Goal: Find specific page/section: Find specific page/section

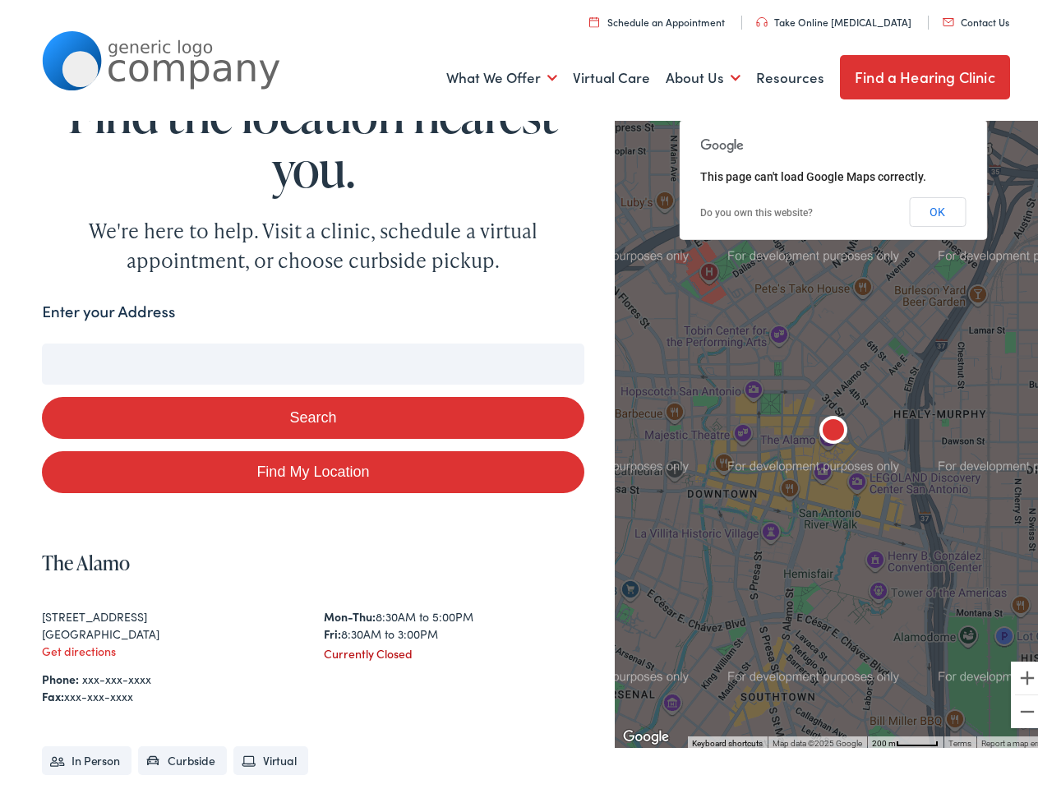
click at [519, 394] on button "Search" at bounding box center [313, 413] width 542 height 42
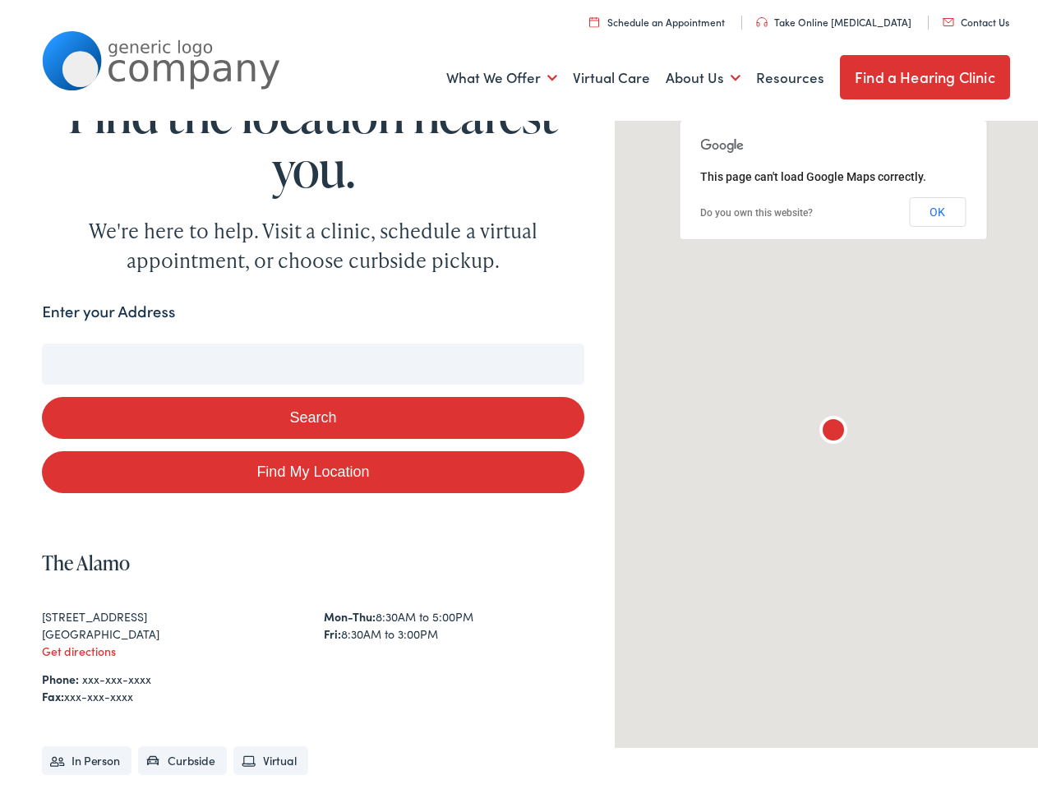
click at [490, 73] on link "What We Offer" at bounding box center [501, 73] width 111 height 61
click at [689, 73] on link "About Us" at bounding box center [703, 73] width 75 height 61
click at [663, 339] on button "Search" at bounding box center [670, 340] width 21 height 21
click at [309, 413] on button "Search" at bounding box center [313, 413] width 542 height 42
